Goal: Task Accomplishment & Management: Manage account settings

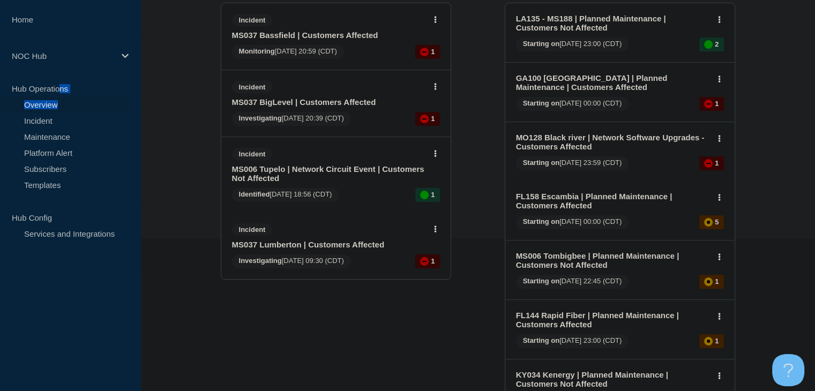
scroll to position [161, 0]
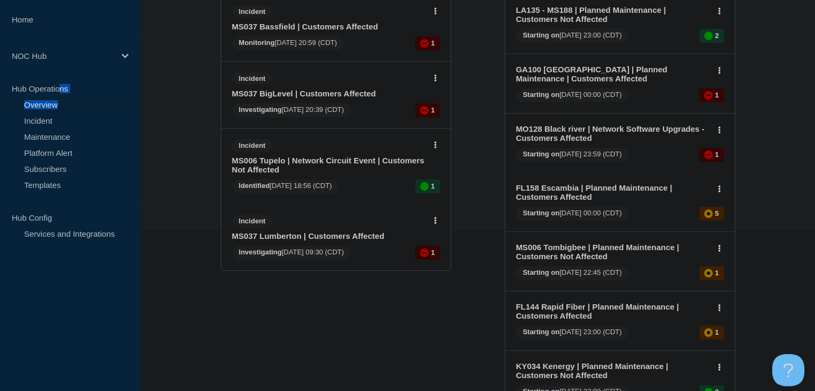
click at [324, 161] on link "MS006 Tupelo | Network Circuit Event | Customers Not Affected" at bounding box center [328, 165] width 193 height 18
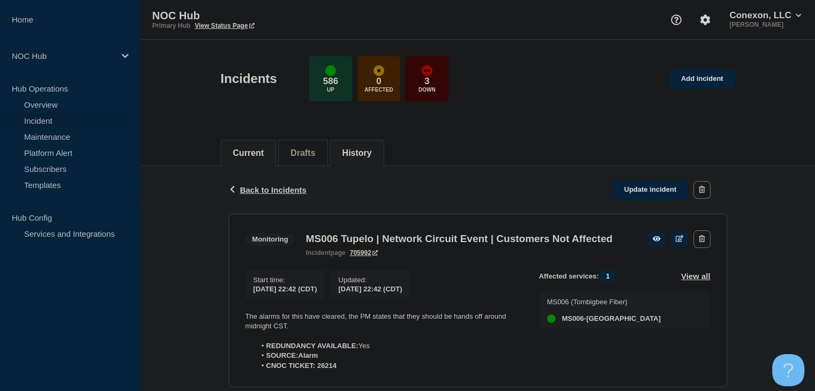
scroll to position [54, 0]
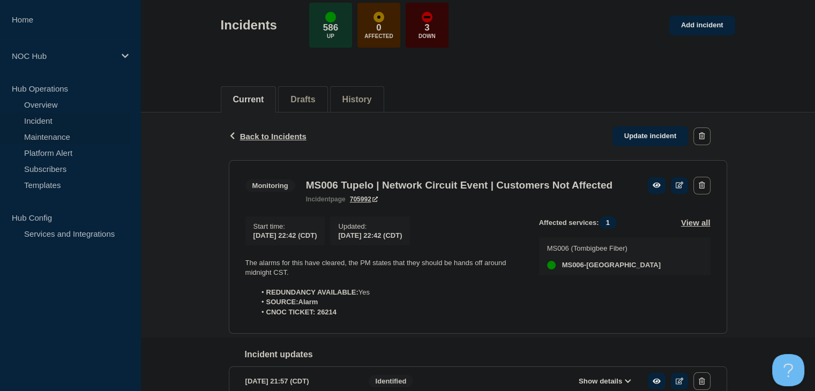
click at [47, 137] on link "Maintenance" at bounding box center [65, 137] width 130 height 16
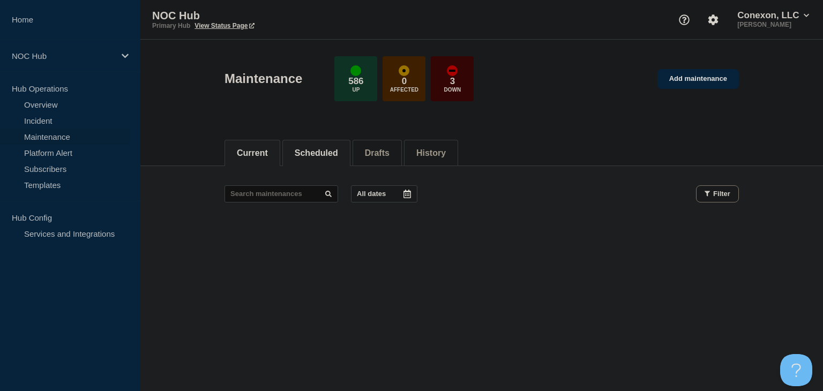
click at [323, 152] on button "Scheduled" at bounding box center [316, 153] width 43 height 10
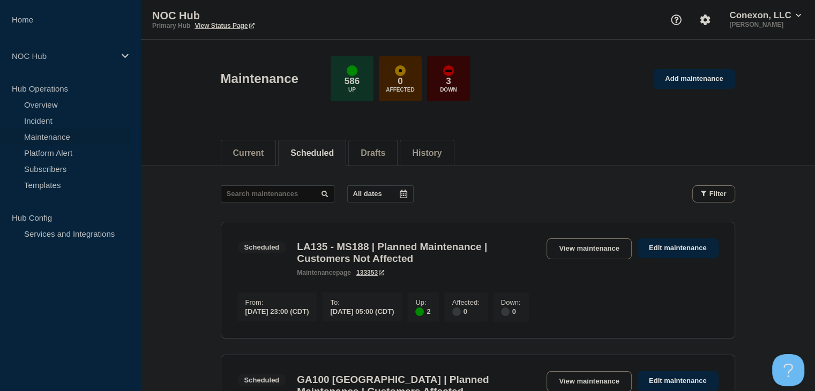
scroll to position [161, 0]
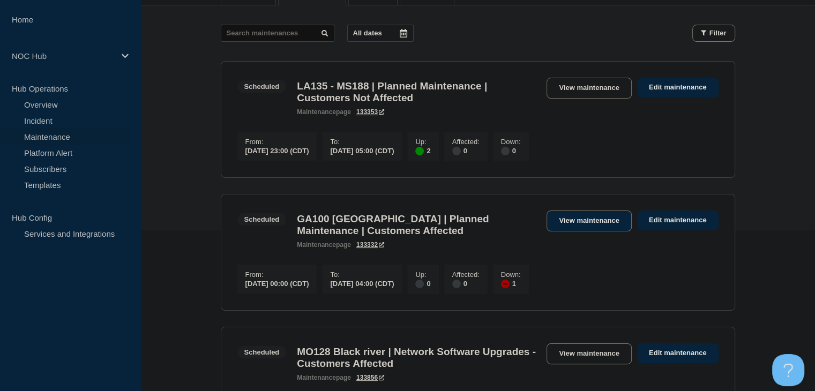
click at [553, 220] on link "View maintenance" at bounding box center [589, 221] width 85 height 21
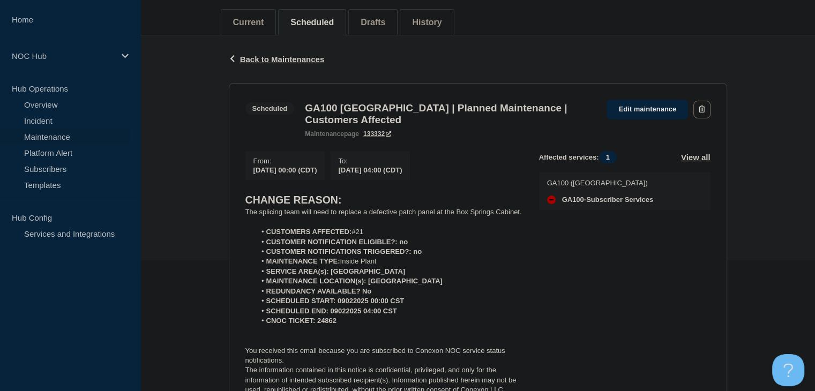
scroll to position [161, 0]
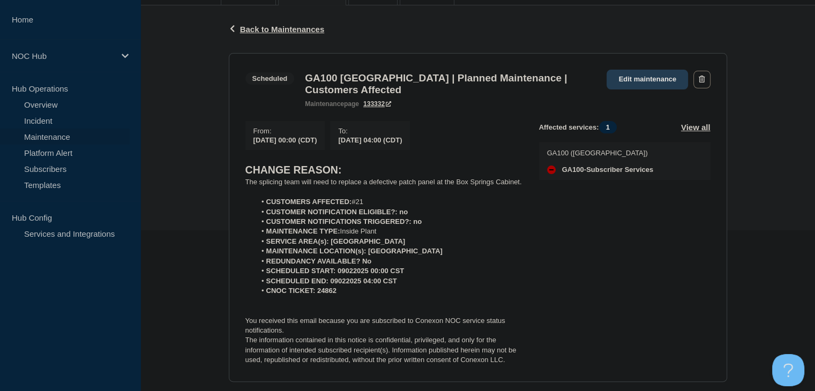
click at [645, 77] on link "Edit maintenance" at bounding box center [647, 80] width 81 height 20
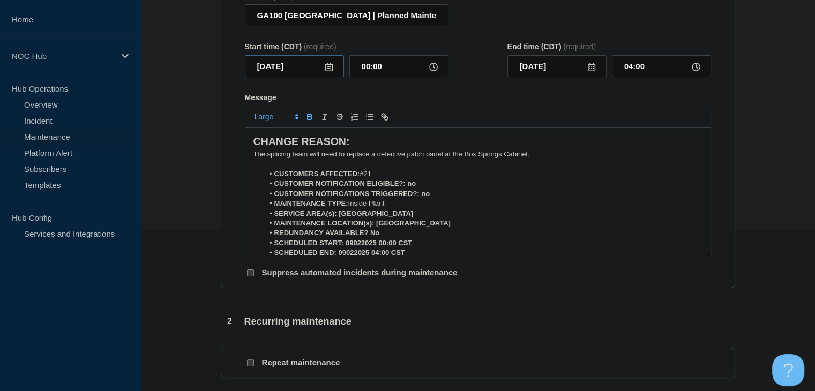
click at [324, 76] on div "[DATE]" at bounding box center [294, 66] width 99 height 22
click at [328, 71] on icon at bounding box center [329, 67] width 8 height 9
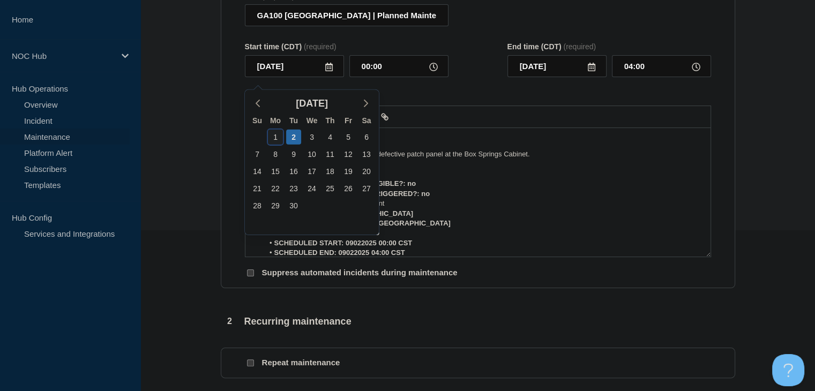
click at [278, 137] on div "1" at bounding box center [275, 137] width 15 height 15
type input "[DATE]"
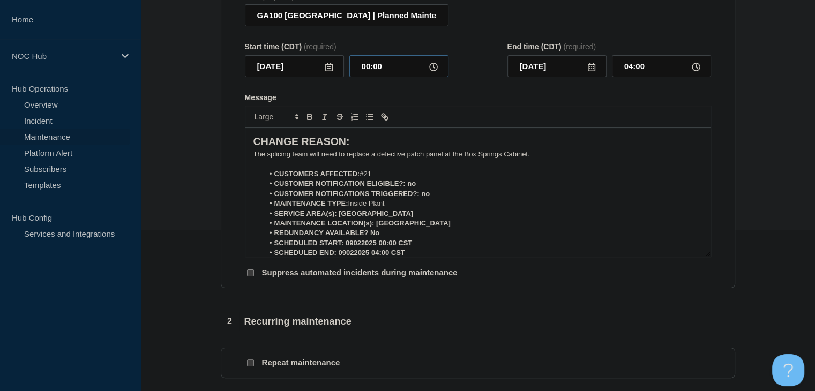
click at [369, 76] on input "00:00" at bounding box center [398, 66] width 99 height 22
type input "23:00"
type input "[DATE]"
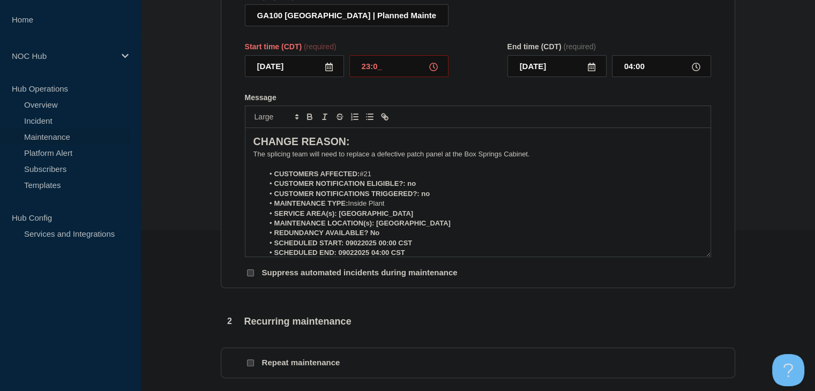
type input "03:00"
click at [394, 247] on strong "SCHEDULED START: 09022025 00:00 CST" at bounding box center [343, 243] width 138 height 8
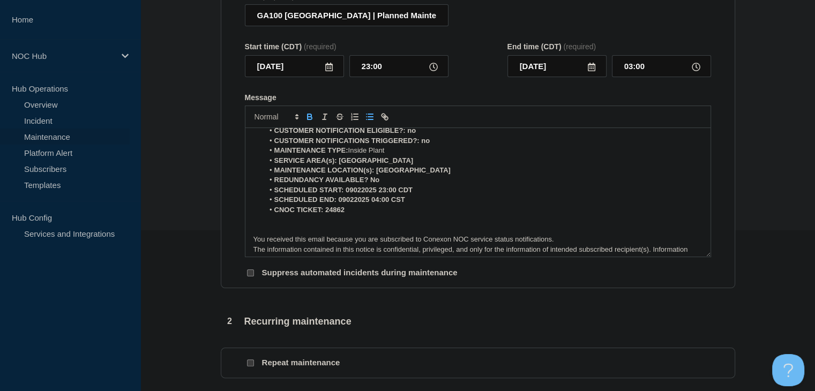
scroll to position [54, 0]
click at [377, 203] on strong "SCHEDULED END: 09022025 04:00 CST" at bounding box center [339, 199] width 131 height 8
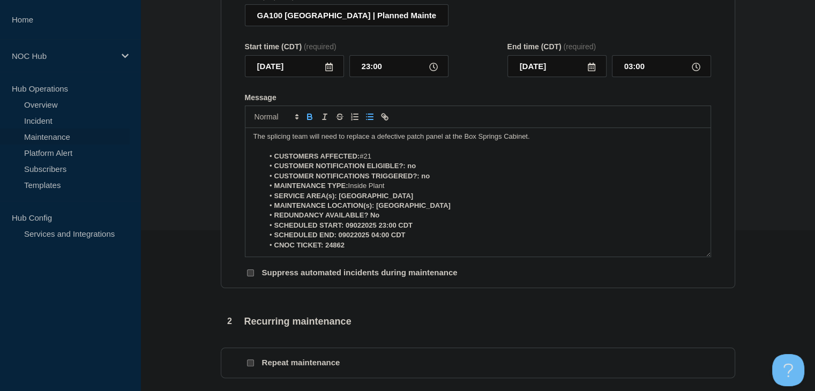
scroll to position [0, 0]
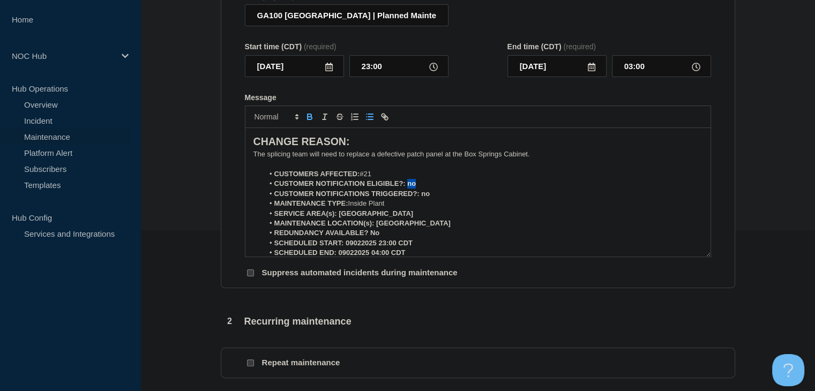
drag, startPoint x: 420, startPoint y: 192, endPoint x: 407, endPoint y: 191, distance: 12.9
click at [407, 189] on li "CUSTOMER NOTIFICATION ELIGIBLE?: no" at bounding box center [483, 184] width 439 height 10
click at [306, 120] on icon "Toggle bold text" at bounding box center [310, 117] width 10 height 10
drag, startPoint x: 434, startPoint y: 203, endPoint x: 421, endPoint y: 202, distance: 12.9
click at [421, 199] on li "CUSTOMER NOTIFICATIONS TRIGGERED?: no" at bounding box center [483, 194] width 439 height 10
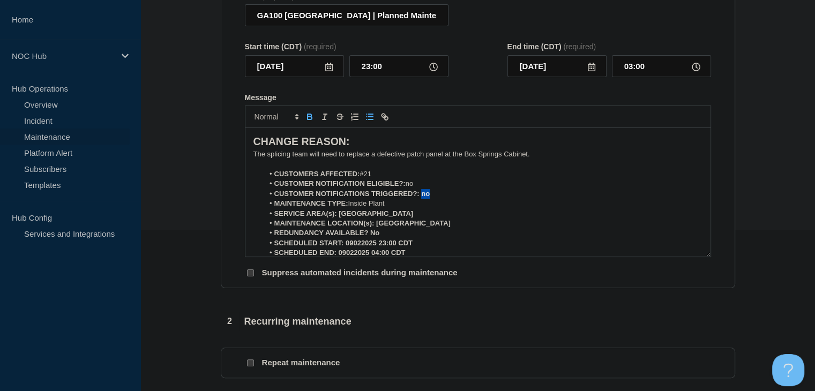
click at [309, 120] on icon "Toggle bold text" at bounding box center [310, 118] width 4 height 3
drag, startPoint x: 424, startPoint y: 219, endPoint x: 340, endPoint y: 220, distance: 84.2
click at [340, 219] on li "SERVICE AREA(s): [GEOGRAPHIC_DATA]" at bounding box center [483, 214] width 439 height 10
click at [306, 122] on icon "Toggle bold text" at bounding box center [310, 117] width 10 height 10
drag, startPoint x: 420, startPoint y: 230, endPoint x: 377, endPoint y: 232, distance: 43.5
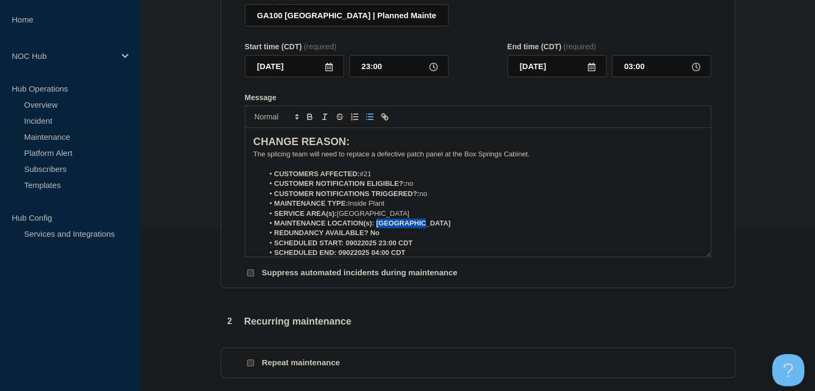
click at [377, 228] on li "MAINTENANCE LOCATION(s): [GEOGRAPHIC_DATA]" at bounding box center [483, 224] width 439 height 10
click at [309, 120] on icon "Toggle bold text" at bounding box center [310, 117] width 10 height 10
drag, startPoint x: 386, startPoint y: 243, endPoint x: 371, endPoint y: 243, distance: 15.5
click at [371, 238] on li "REDUNDANCY AVAILABLE? No" at bounding box center [483, 233] width 439 height 10
click at [302, 122] on button "Toggle bold text" at bounding box center [309, 116] width 15 height 13
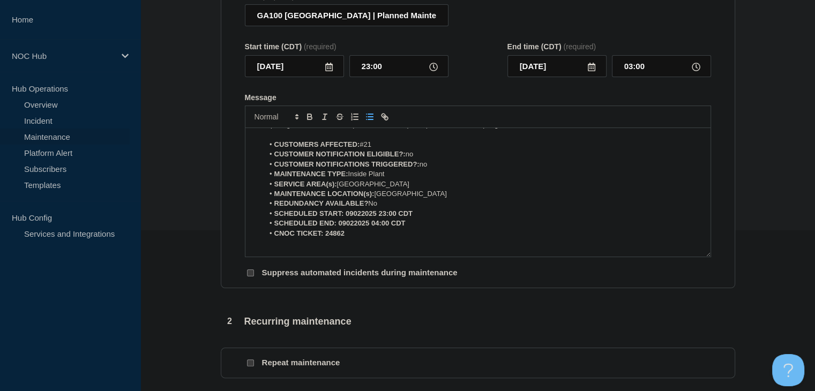
scroll to position [54, 0]
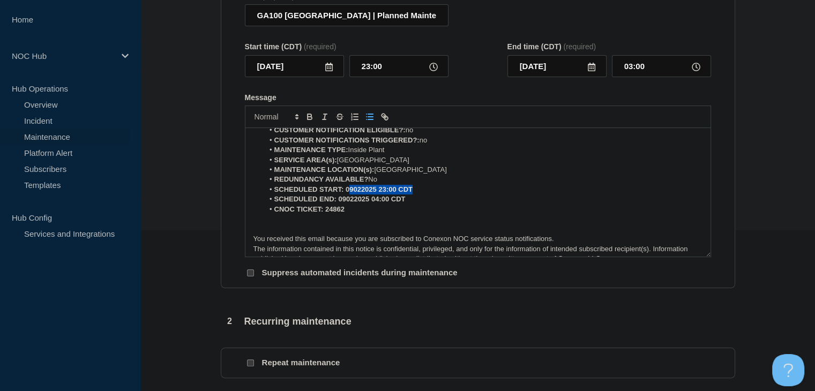
drag, startPoint x: 419, startPoint y: 197, endPoint x: 347, endPoint y: 197, distance: 71.8
click at [347, 195] on li "SCHEDULED START: 09022025 23:00 CDT" at bounding box center [483, 190] width 439 height 10
click at [418, 204] on li "SCHEDULED END: 09022025 04:00 CDT" at bounding box center [483, 200] width 439 height 10
drag, startPoint x: 418, startPoint y: 198, endPoint x: 344, endPoint y: 197, distance: 74.0
click at [344, 195] on li "SCHEDULED START: 09022025 23:00 CDT" at bounding box center [483, 190] width 439 height 10
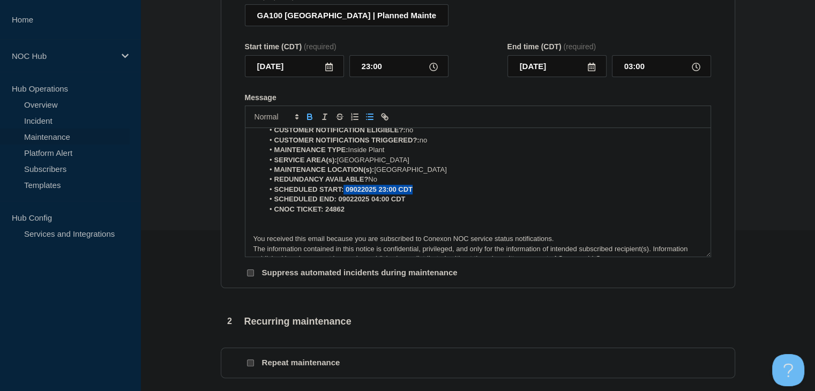
click at [312, 122] on icon "Toggle bold text" at bounding box center [310, 117] width 10 height 10
drag, startPoint x: 407, startPoint y: 205, endPoint x: 336, endPoint y: 207, distance: 71.3
click at [336, 204] on li "SCHEDULED END: 09022025 04:00 CDT" at bounding box center [483, 200] width 439 height 10
click at [307, 120] on icon "Toggle bold text" at bounding box center [310, 117] width 10 height 10
drag, startPoint x: 347, startPoint y: 218, endPoint x: 326, endPoint y: 218, distance: 20.9
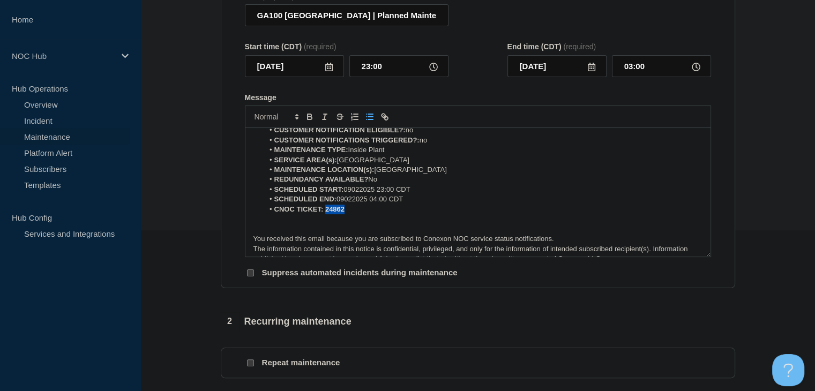
click at [326, 214] on li "CNOC TICKET: 24862" at bounding box center [483, 210] width 439 height 10
click at [312, 114] on div at bounding box center [478, 117] width 466 height 23
click at [310, 118] on button "Toggle bold text" at bounding box center [309, 116] width 15 height 13
click at [330, 183] on strong "REDUNDANCY AVAILABLE?" at bounding box center [321, 179] width 94 height 8
drag, startPoint x: 347, startPoint y: 218, endPoint x: 319, endPoint y: 188, distance: 41.3
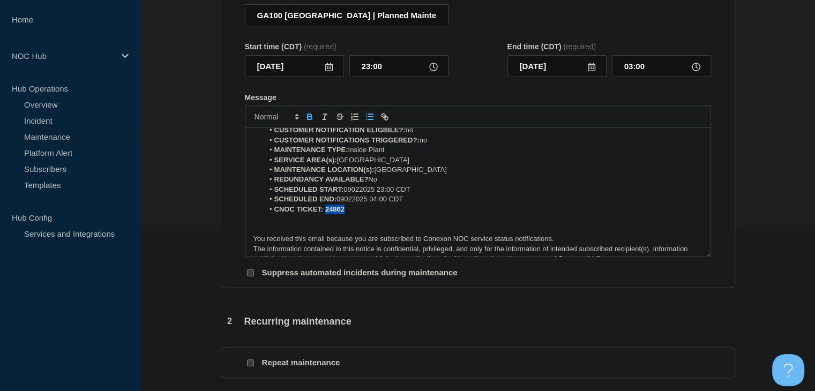
click at [324, 214] on li "CNOC TICKET: 24862" at bounding box center [483, 210] width 439 height 10
click at [312, 121] on icon "Toggle bold text" at bounding box center [310, 117] width 10 height 10
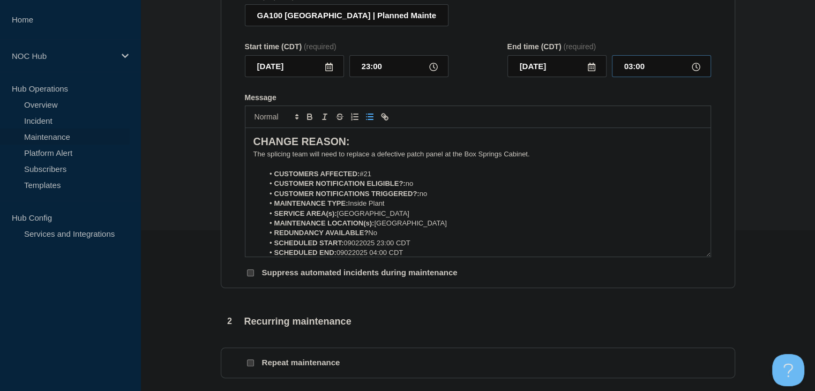
click at [633, 69] on input "03:00" at bounding box center [661, 66] width 99 height 22
type input "04:00"
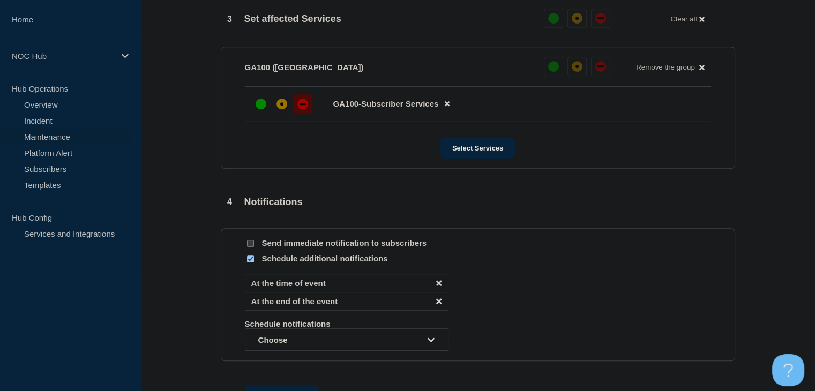
scroll to position [650, 0]
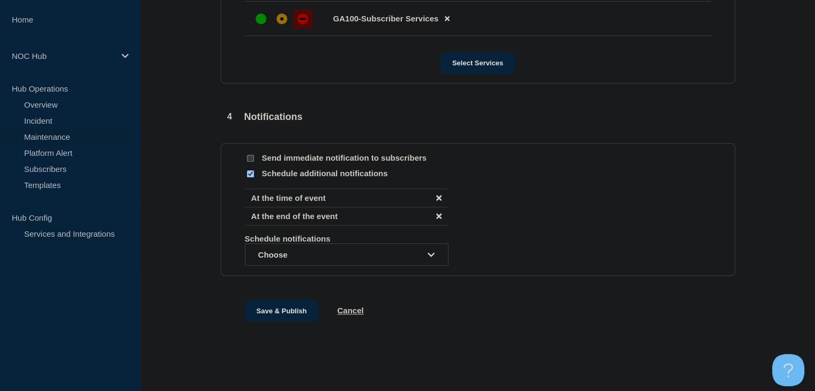
click at [253, 174] on input "Schedule additional notifications" at bounding box center [250, 173] width 7 height 7
checkbox input "false"
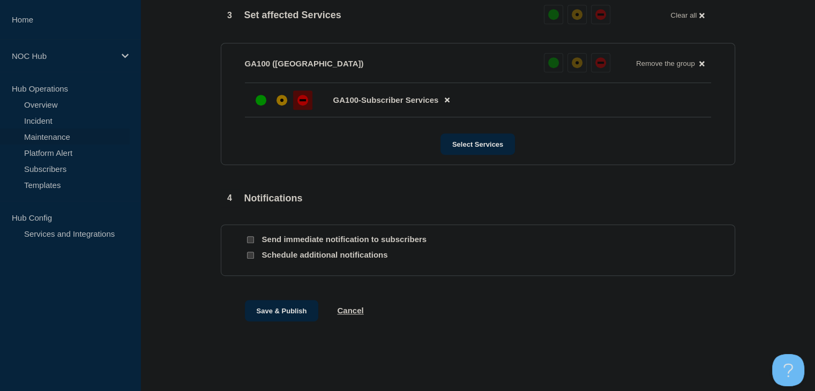
click at [249, 241] on input "Send immediate notification to subscribers" at bounding box center [250, 239] width 7 height 7
checkbox input "true"
click at [276, 315] on button "Save & Publish" at bounding box center [282, 310] width 74 height 21
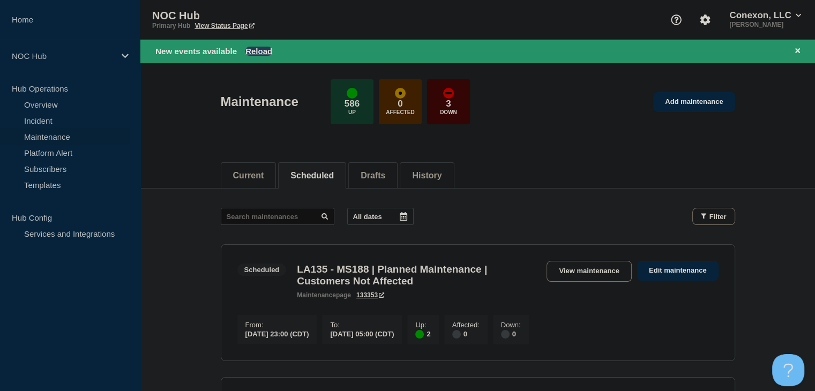
click at [260, 47] on button "Reload" at bounding box center [258, 51] width 27 height 9
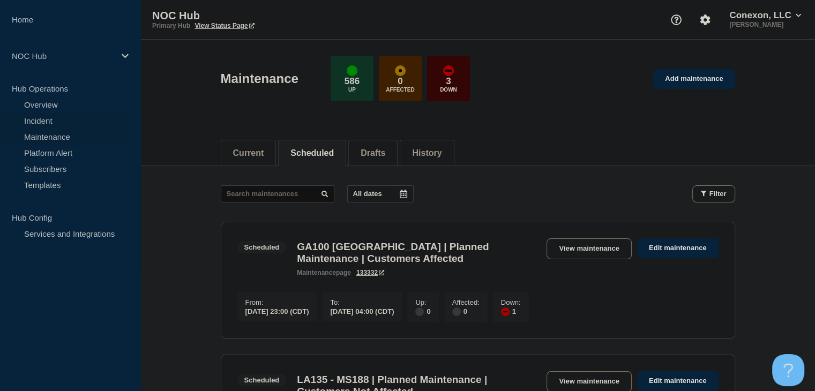
click at [64, 117] on link "Incident" at bounding box center [65, 121] width 130 height 16
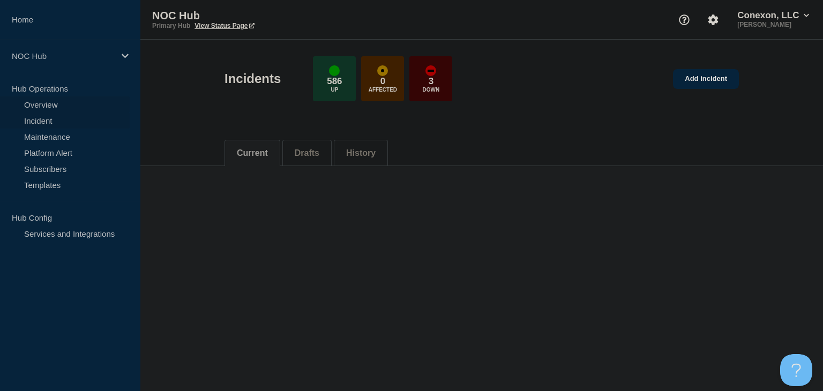
click at [60, 99] on link "Overview" at bounding box center [65, 104] width 130 height 16
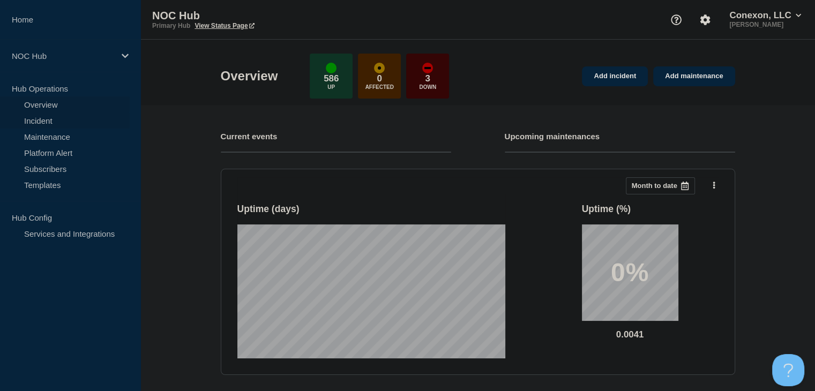
click at [50, 121] on link "Incident" at bounding box center [65, 121] width 130 height 16
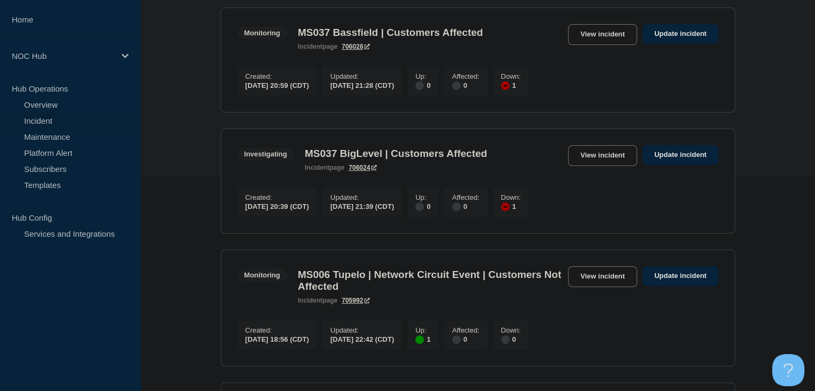
scroll to position [268, 0]
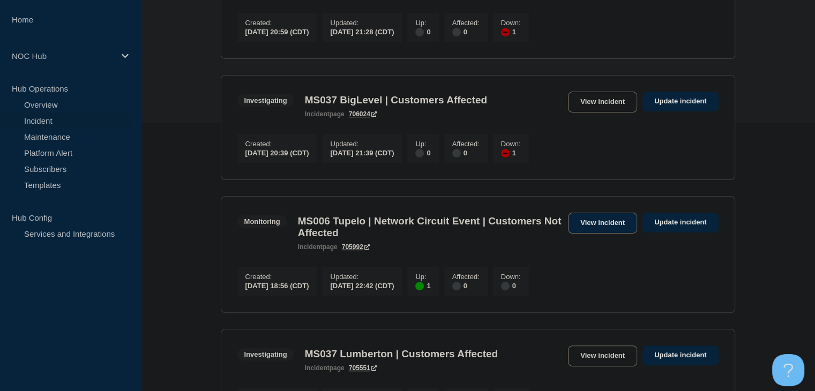
click at [605, 223] on link "View incident" at bounding box center [602, 223] width 69 height 21
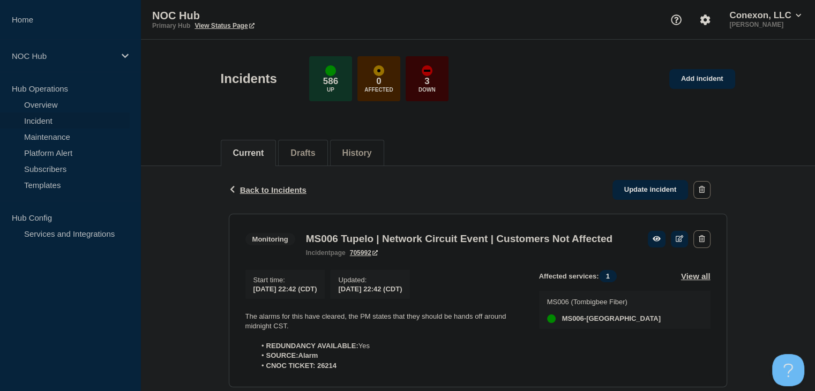
click at [33, 123] on link "Incident" at bounding box center [65, 121] width 130 height 16
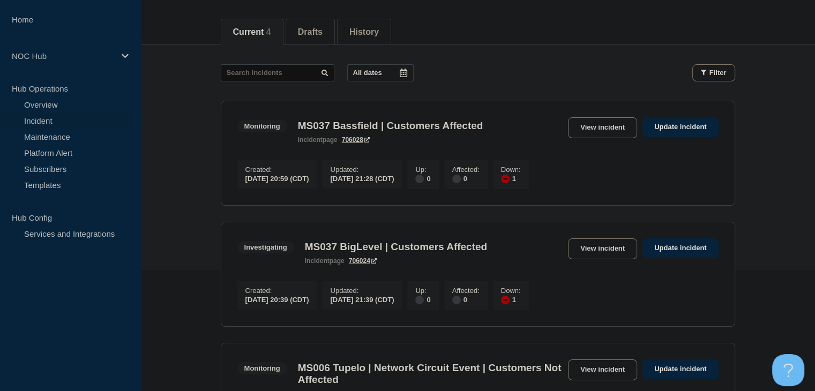
scroll to position [54, 0]
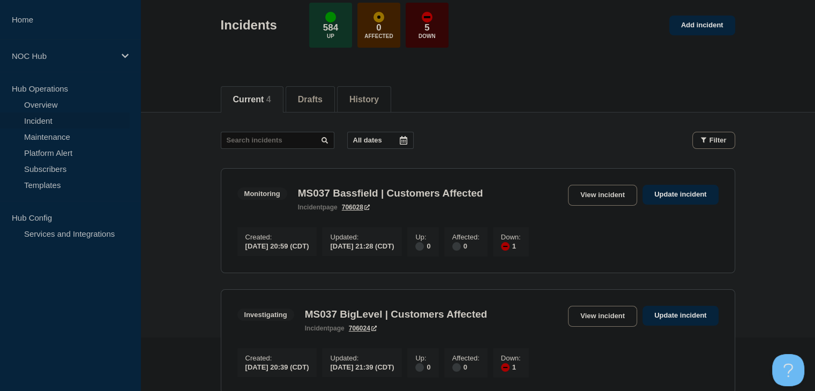
click at [47, 123] on link "Incident" at bounding box center [65, 121] width 130 height 16
click at [47, 138] on link "Maintenance" at bounding box center [65, 137] width 130 height 16
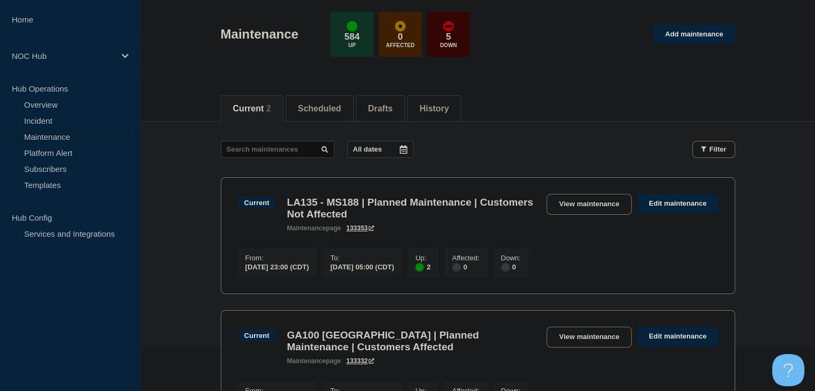
scroll to position [107, 0]
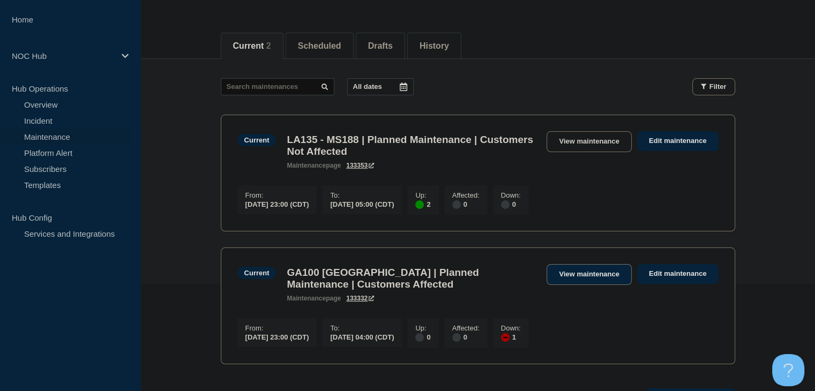
click at [596, 281] on link "View maintenance" at bounding box center [589, 274] width 85 height 21
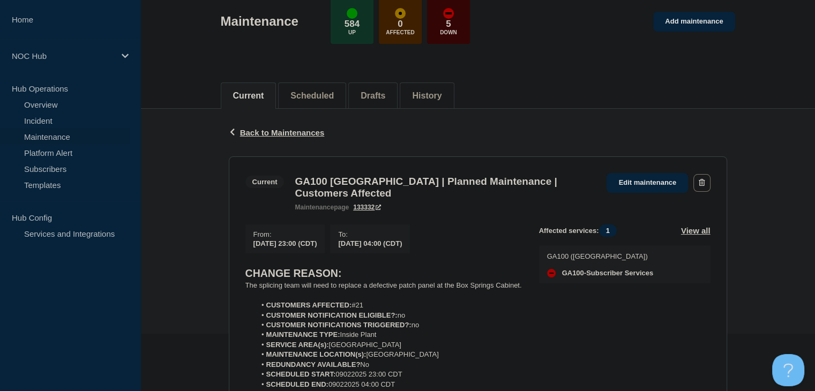
scroll to position [214, 0]
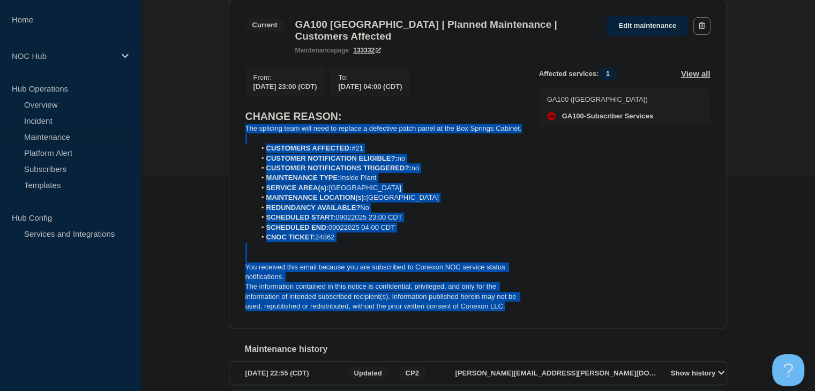
drag, startPoint x: 522, startPoint y: 316, endPoint x: 223, endPoint y: 132, distance: 350.7
click at [223, 132] on div "Back Back to Maintenances Current GA100 Box Springs | Planned Maintenance | Cus…" at bounding box center [478, 200] width 514 height 497
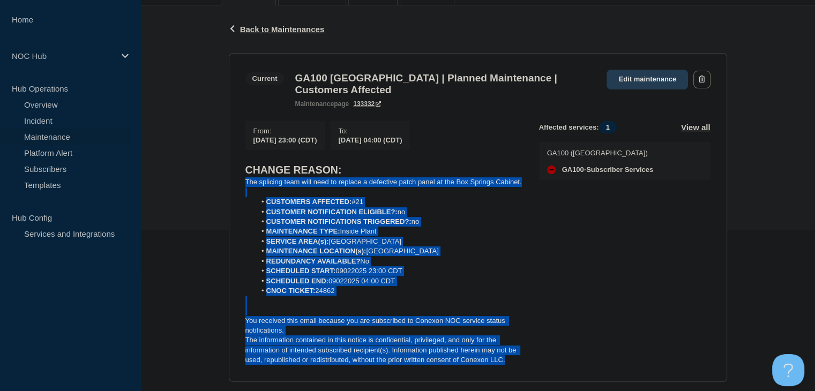
click at [622, 87] on link "Edit maintenance" at bounding box center [647, 80] width 81 height 20
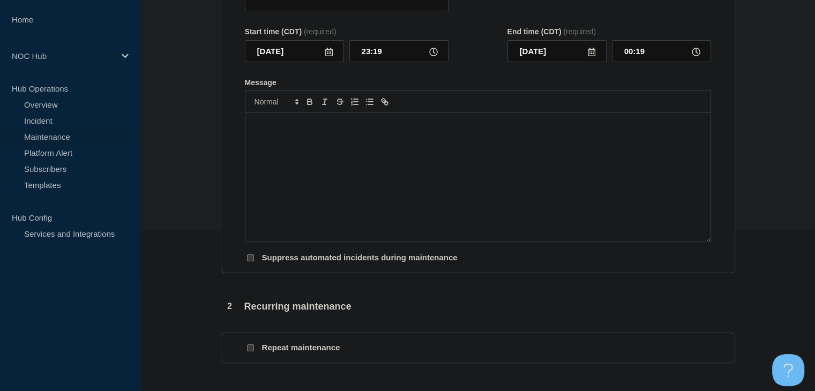
type input "GA100 [GEOGRAPHIC_DATA] | Planned Maintenance | Customers Affected"
type input "23:00"
type input "04:00"
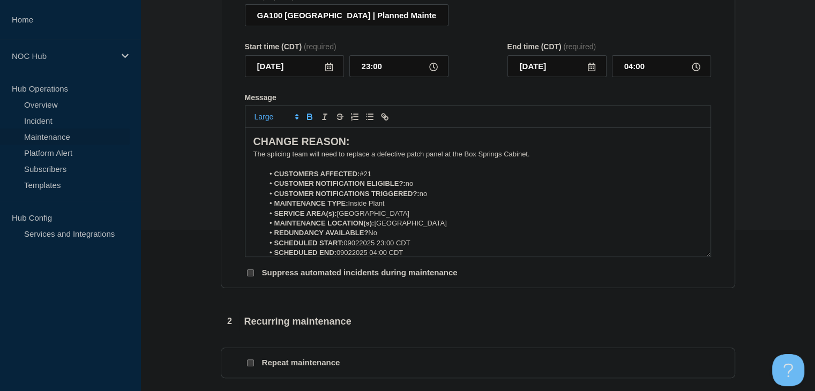
click at [367, 179] on li "CUSTOMERS AFFECTED: #21" at bounding box center [483, 174] width 439 height 10
click at [369, 179] on li "CUSTOMERS AFFECTED: #21" at bounding box center [483, 174] width 439 height 10
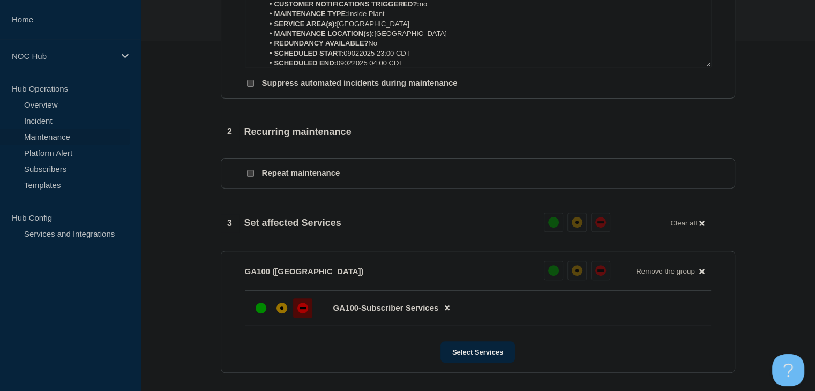
scroll to position [536, 0]
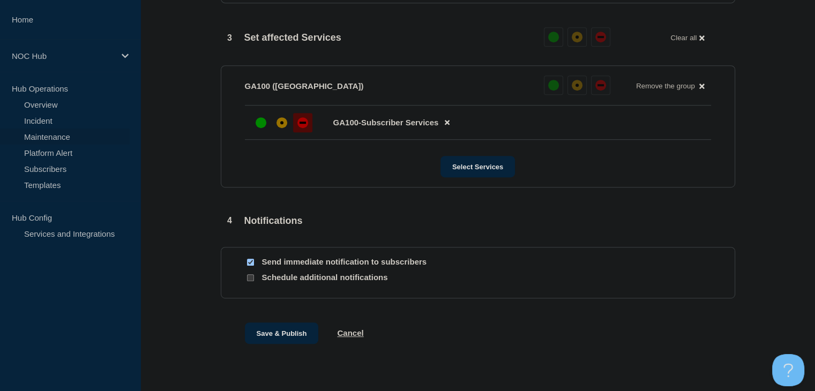
click at [251, 266] on input "Send immediate notification to subscribers" at bounding box center [250, 262] width 7 height 7
checkbox input "false"
click at [267, 341] on button "Save & Publish" at bounding box center [282, 333] width 74 height 21
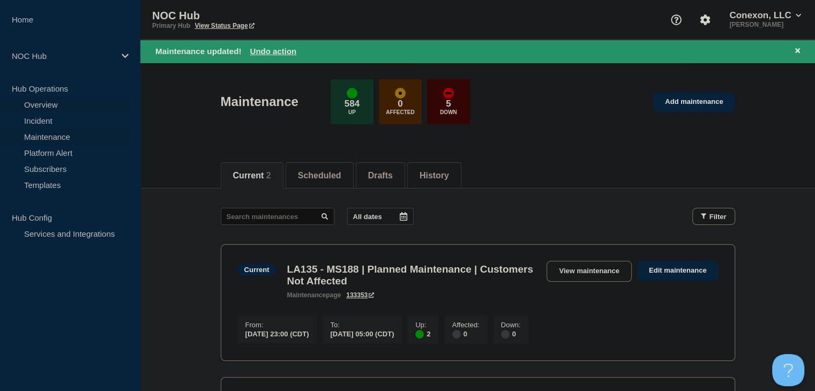
click at [43, 103] on link "Overview" at bounding box center [65, 104] width 130 height 16
